Goal: Contribute content: Contribute content

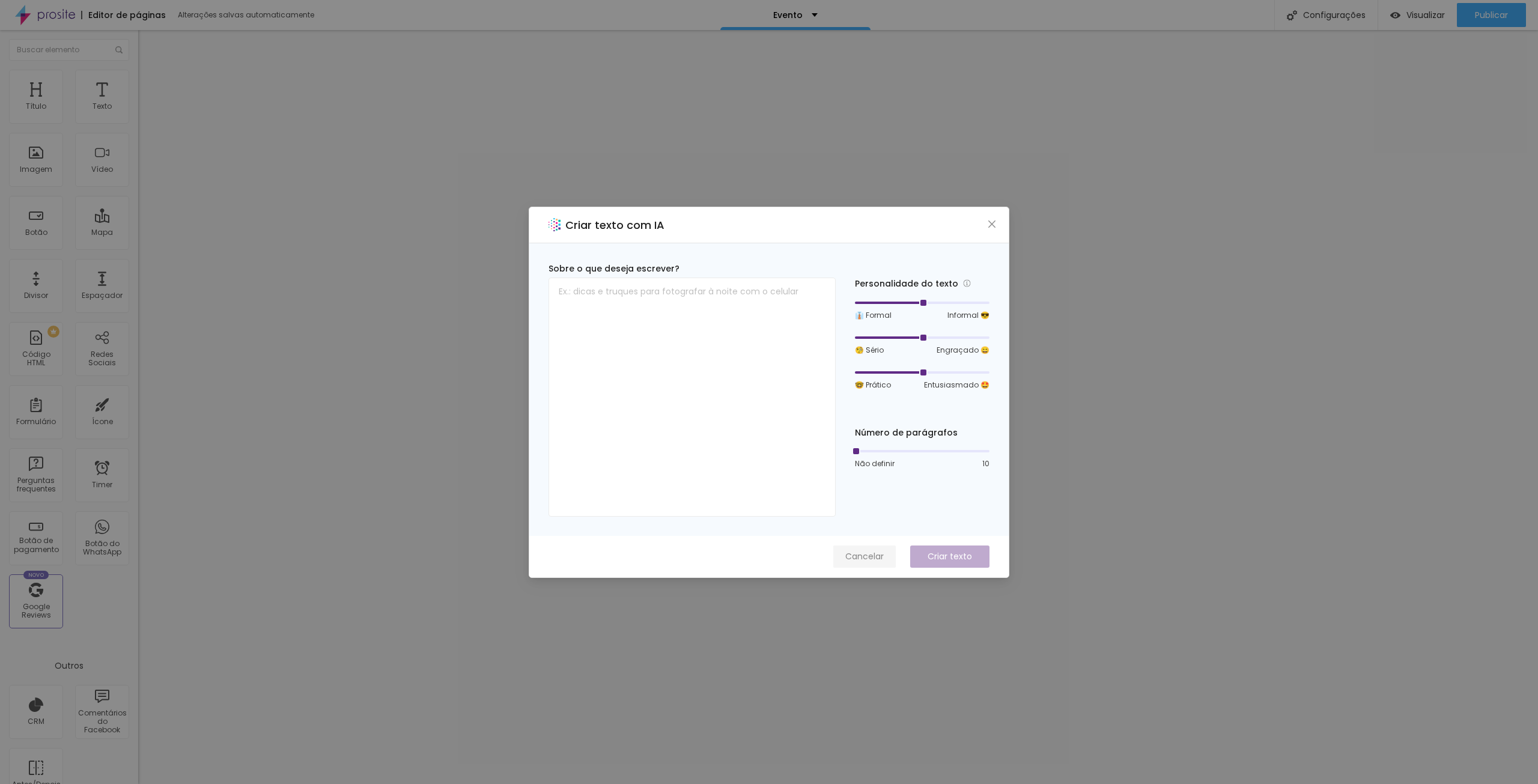
click at [869, 554] on span "Cancelar" at bounding box center [865, 556] width 39 height 12
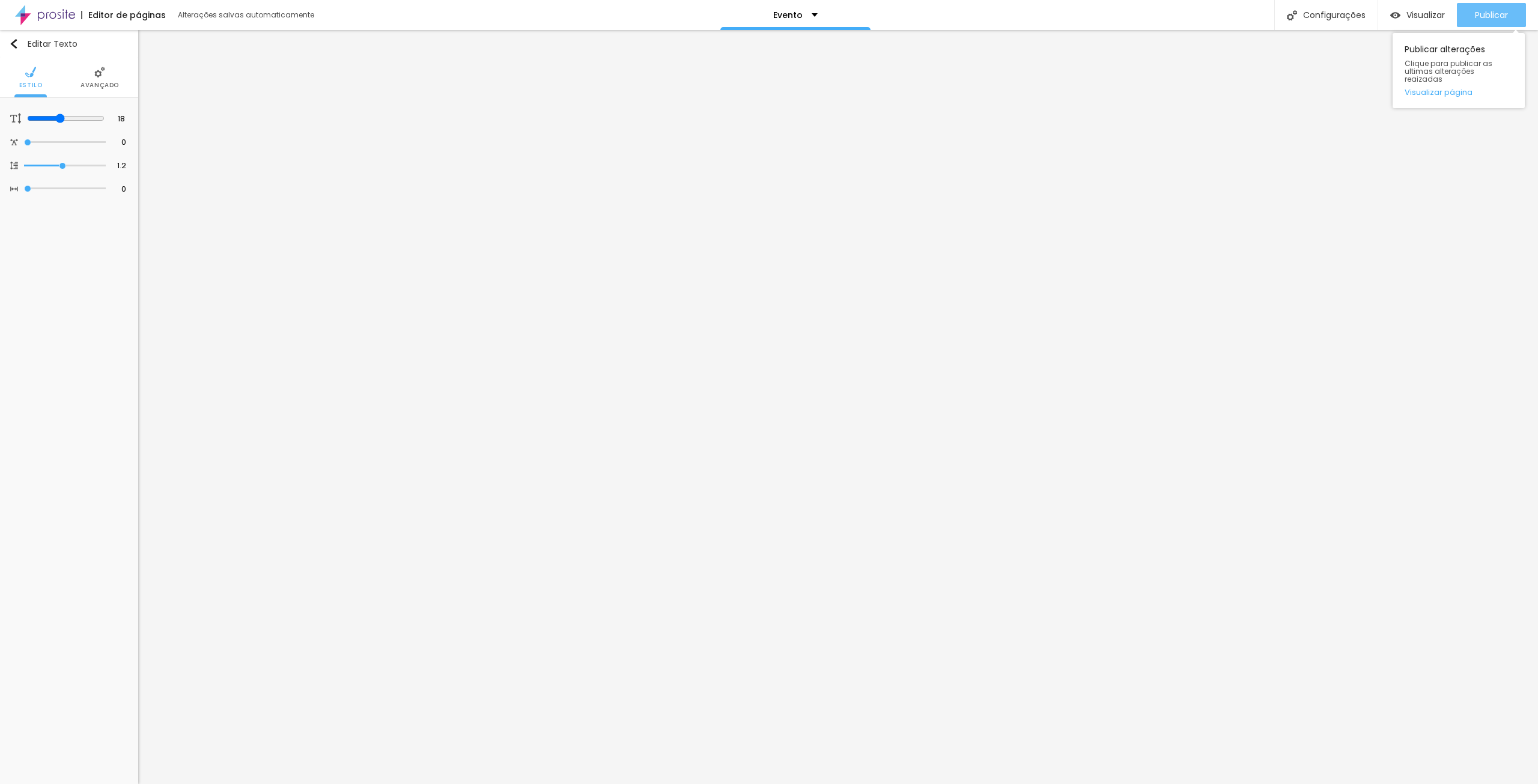
click at [1493, 12] on span "Publicar" at bounding box center [1491, 15] width 33 height 9
click at [1419, 15] on span "Visualizar" at bounding box center [1415, 15] width 39 height 9
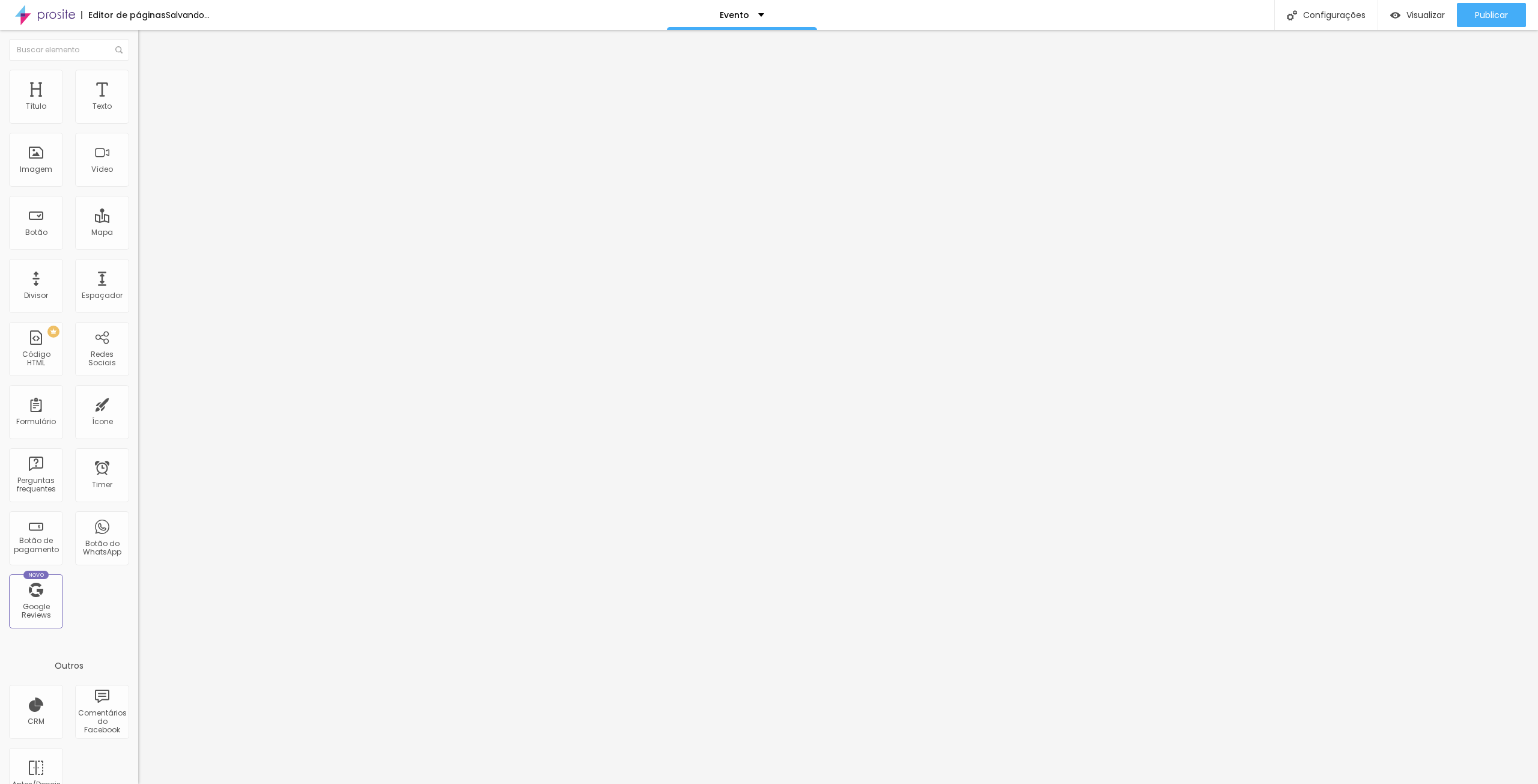
click at [138, 103] on span "Trocar imagem" at bounding box center [171, 98] width 65 height 10
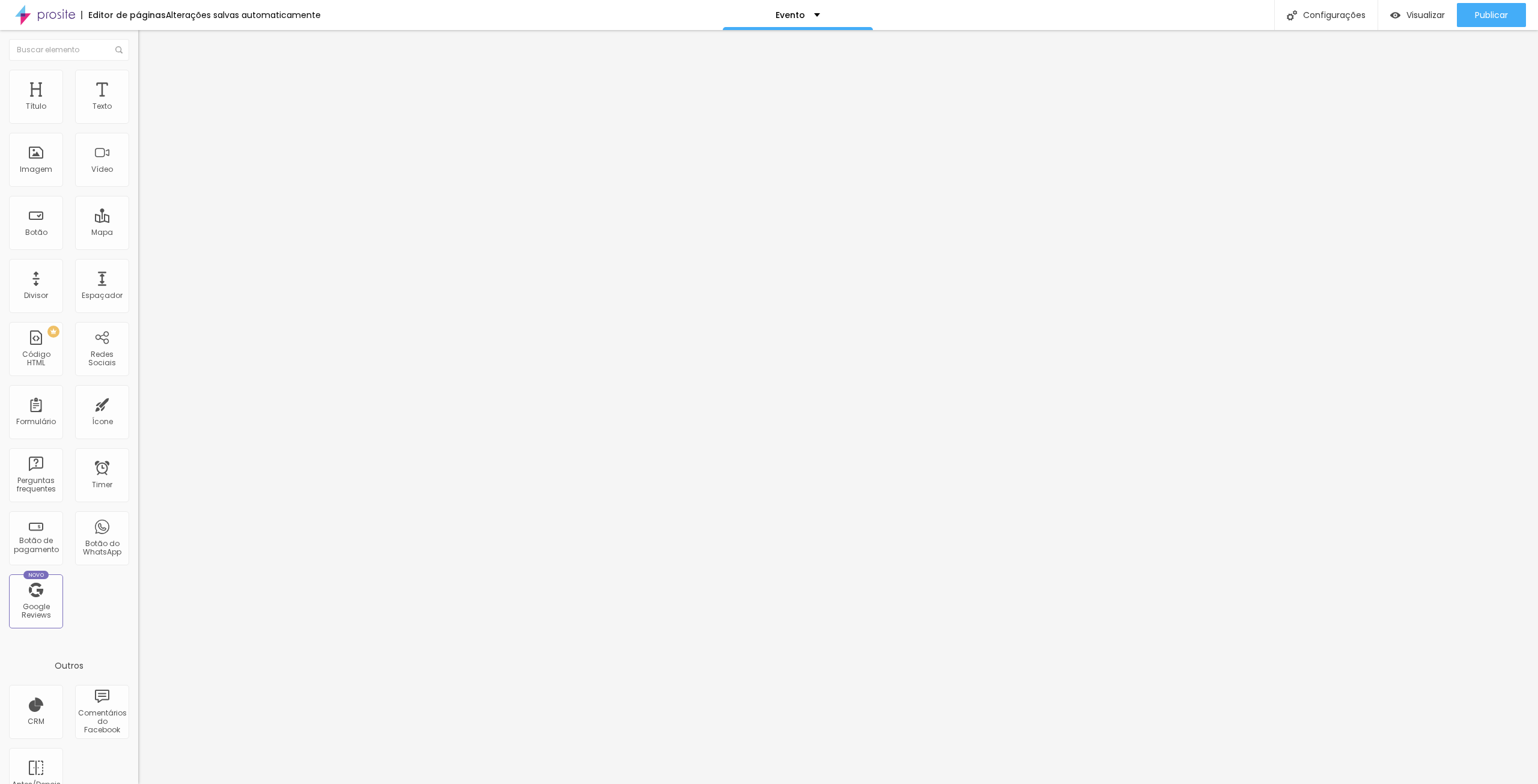
scroll to position [313, 0]
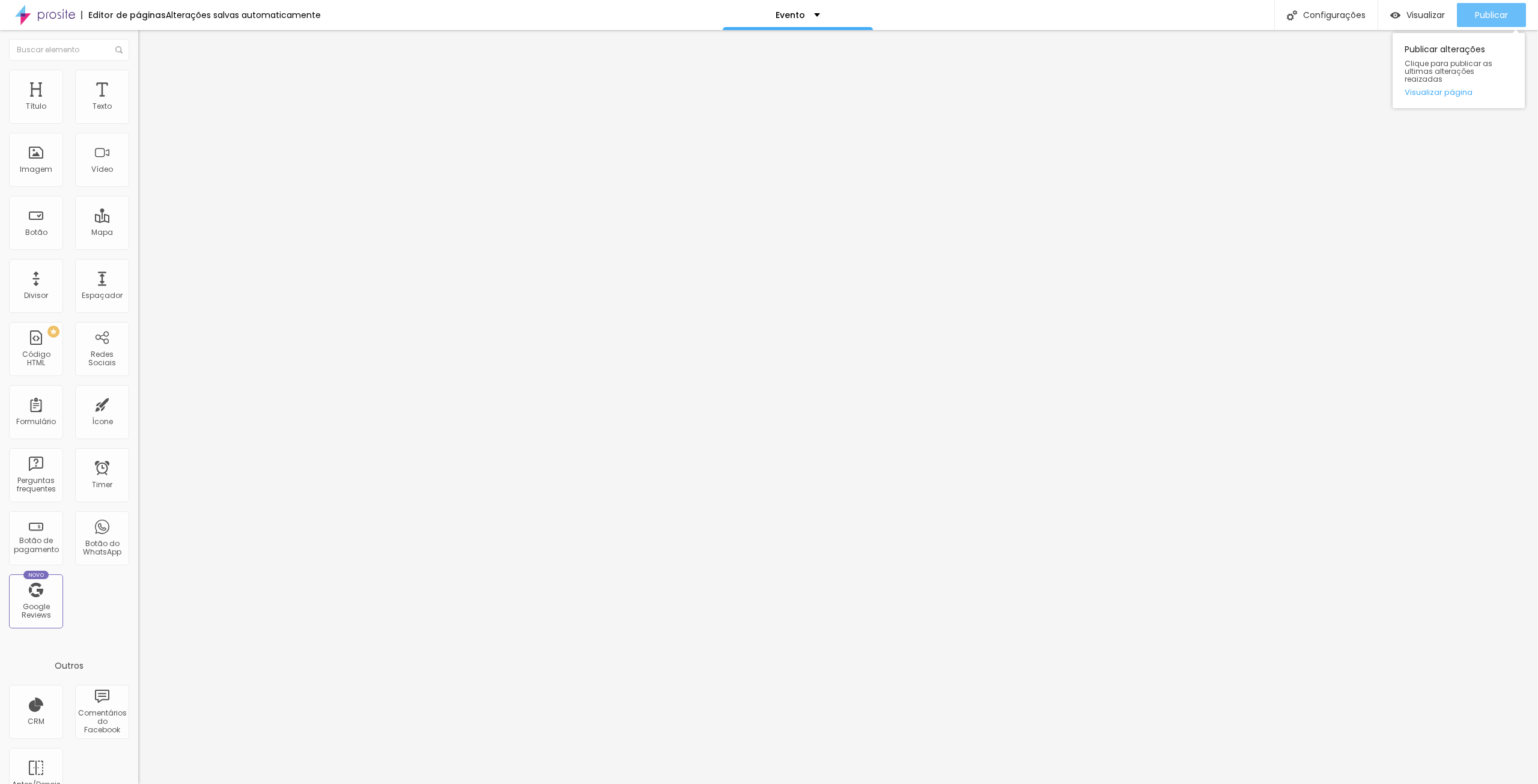
click at [1505, 21] on div "Publicar" at bounding box center [1491, 15] width 33 height 24
click at [1426, 22] on div "Visualizar" at bounding box center [1406, 15] width 54 height 24
drag, startPoint x: 1491, startPoint y: 17, endPoint x: 1403, endPoint y: 2, distance: 89.3
click at [1488, 17] on span "Publicar" at bounding box center [1491, 15] width 33 height 9
